Goal: Find specific page/section

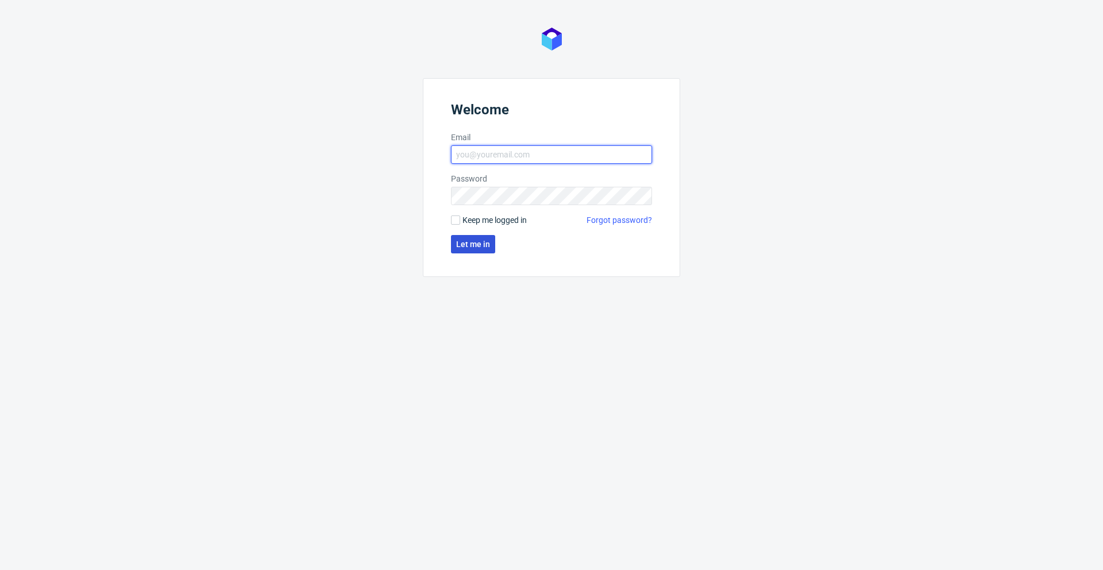
type input "[PERSON_NAME][EMAIL_ADDRESS][PERSON_NAME][DOMAIN_NAME]"
click at [480, 251] on button "Let me in" at bounding box center [473, 244] width 44 height 18
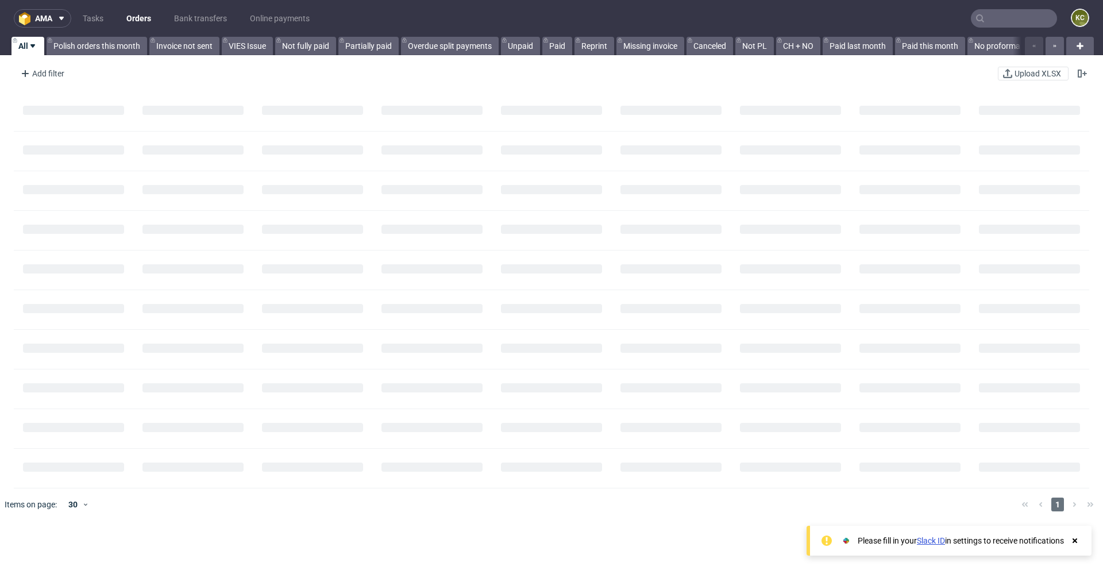
click at [999, 21] on input "text" at bounding box center [1014, 18] width 86 height 18
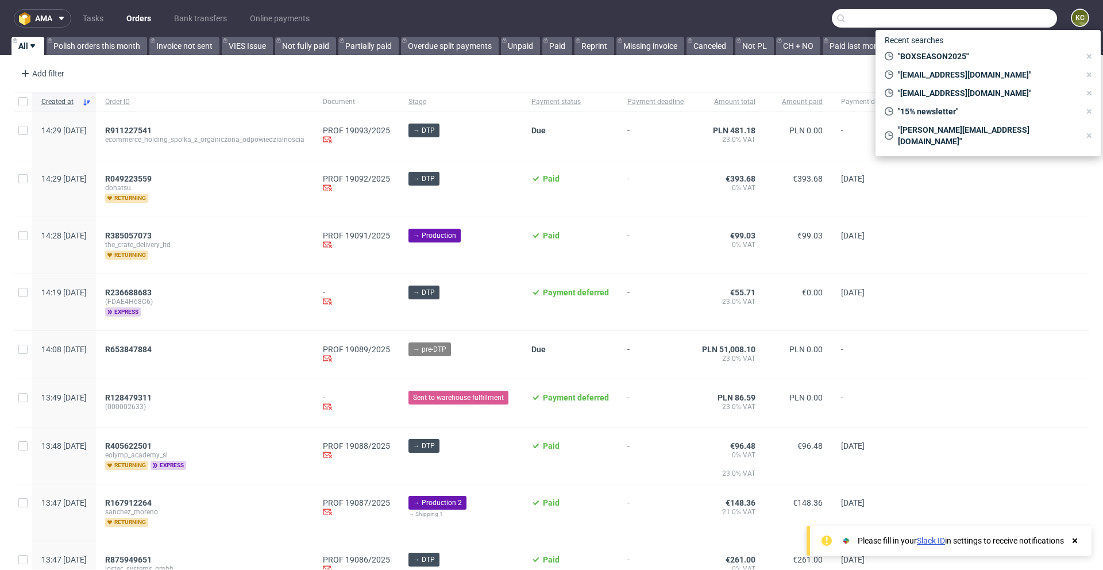
paste input "28a9148e"
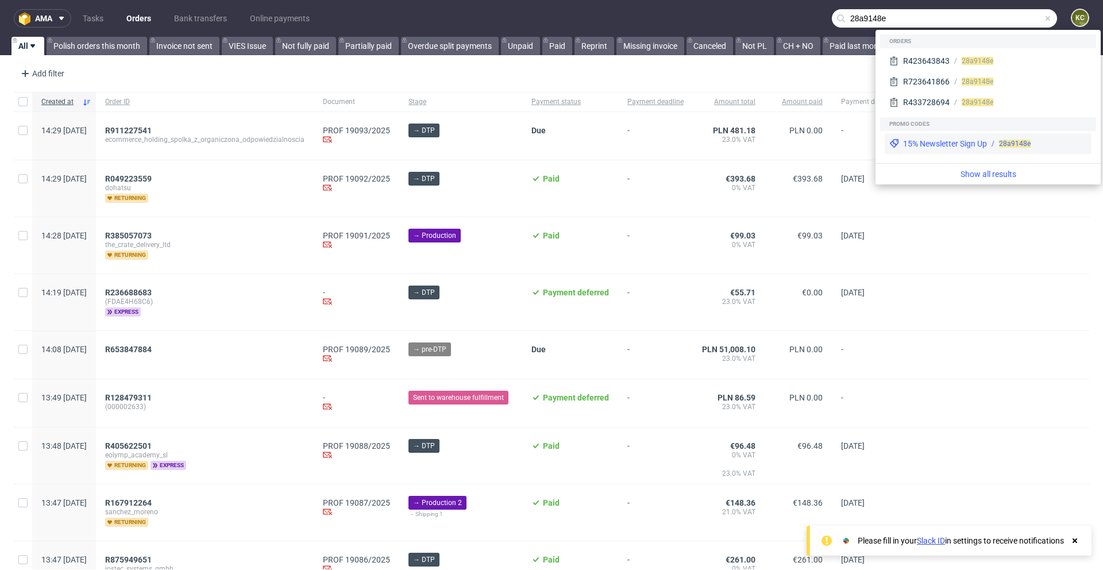
type input "28a9148e"
click at [961, 145] on div "15% Newsletter Sign Up" at bounding box center [945, 143] width 84 height 11
